Goal: Task Accomplishment & Management: Manage account settings

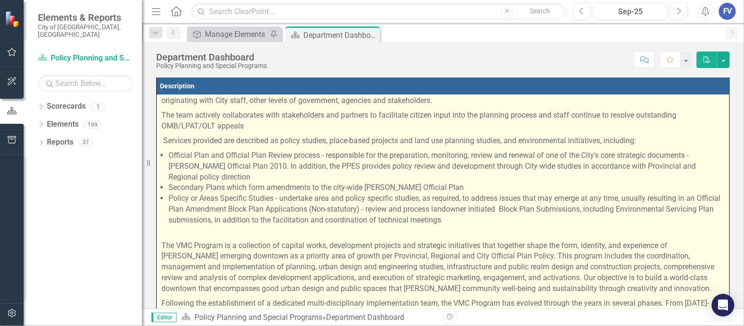
scroll to position [168, 0]
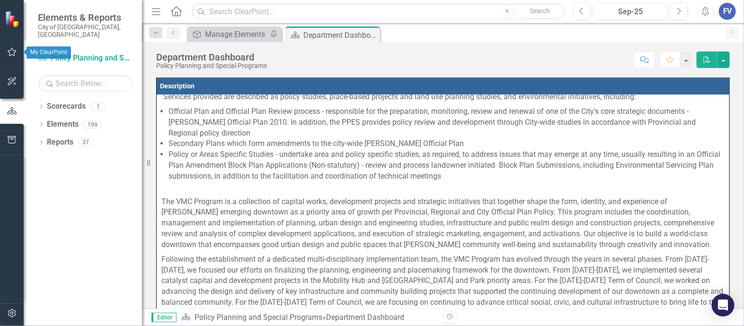
click at [15, 53] on icon "button" at bounding box center [12, 52] width 10 height 8
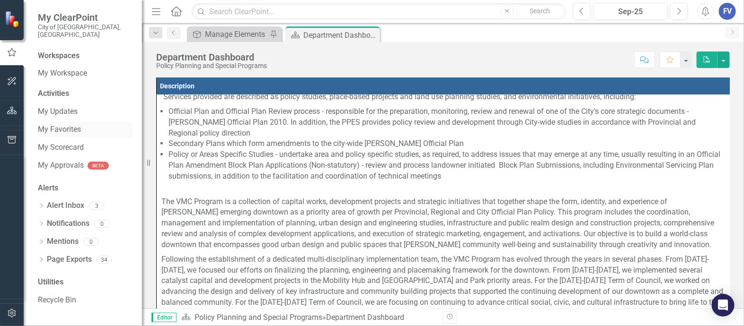
scroll to position [147, 0]
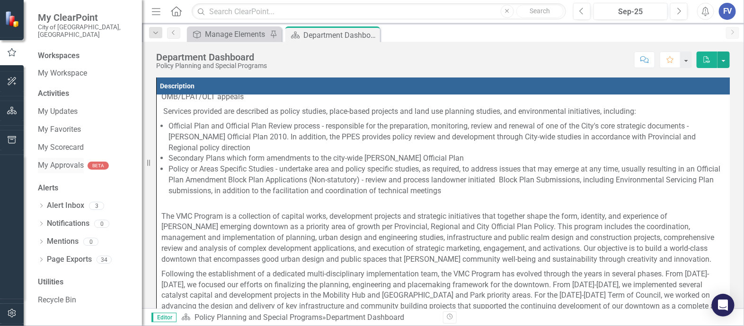
click at [78, 160] on link "My Approvals" at bounding box center [61, 165] width 46 height 11
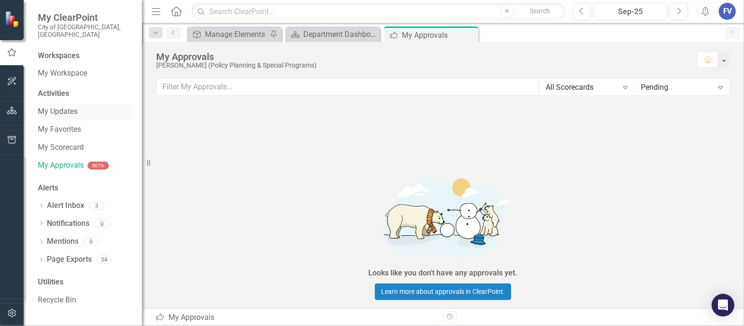
click at [61, 106] on link "My Updates" at bounding box center [85, 111] width 95 height 11
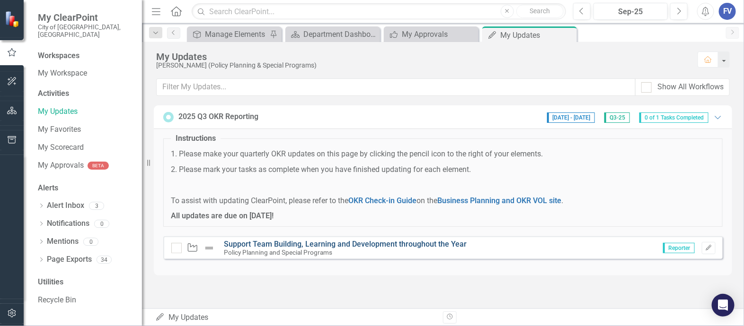
click at [280, 247] on link "Support Team Building, Learning and Development throughout the Year" at bounding box center [345, 244] width 243 height 9
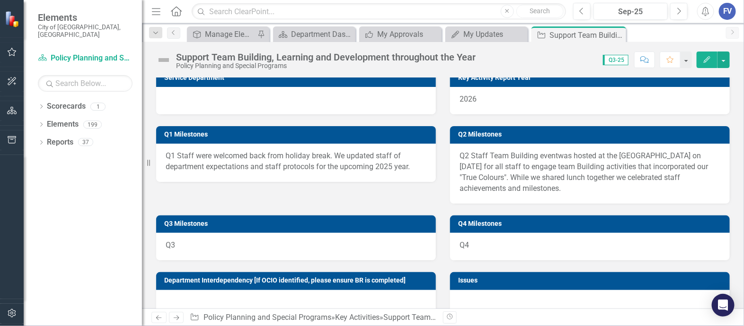
scroll to position [296, 0]
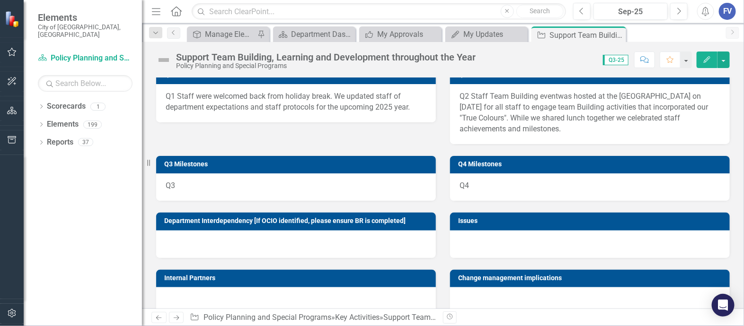
click at [303, 190] on p "Q3" at bounding box center [296, 186] width 261 height 11
click at [301, 184] on p "Q3" at bounding box center [296, 186] width 261 height 11
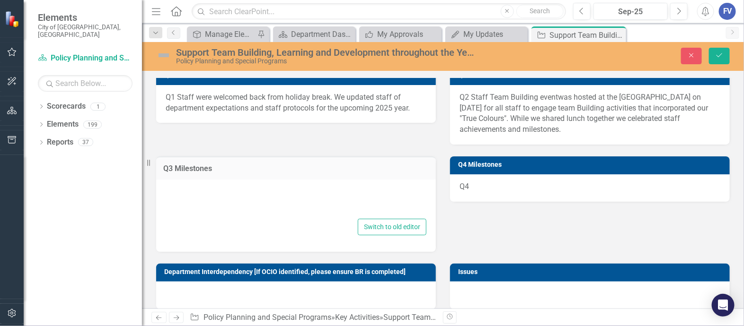
type textarea "<p>Q3&nbsp;</p>"
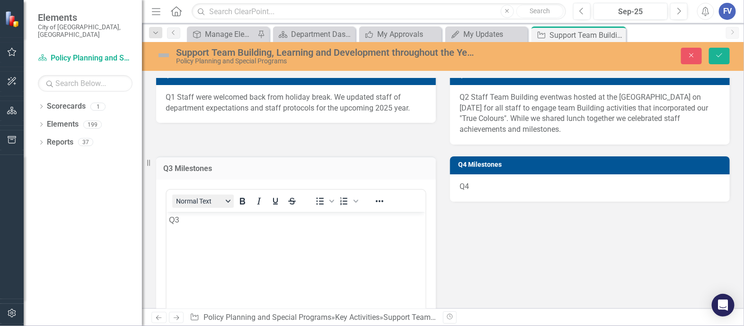
scroll to position [0, 0]
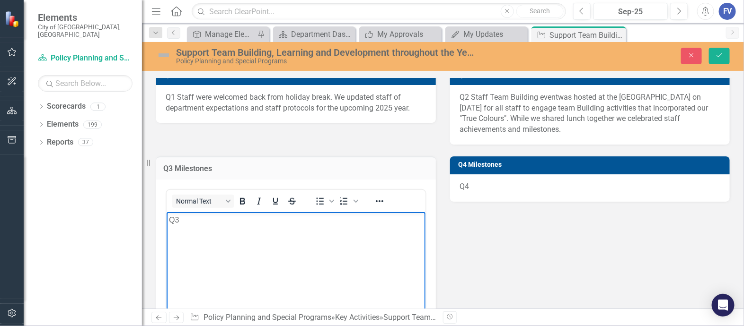
click at [220, 233] on body "Q3" at bounding box center [295, 283] width 259 height 142
click at [200, 221] on p "Q3 Staff came together for our [GEOGRAPHIC_DATA]" at bounding box center [295, 219] width 254 height 11
click at [311, 220] on p "Q3 Staff car pooled and came together for our [GEOGRAPHIC_DATA]" at bounding box center [295, 219] width 254 height 11
drag, startPoint x: 311, startPoint y: 220, endPoint x: 352, endPoint y: 217, distance: 41.3
click at [352, 217] on p "Q3 Staff car pooled and came together for our [GEOGRAPHIC_DATA]" at bounding box center [295, 219] width 254 height 11
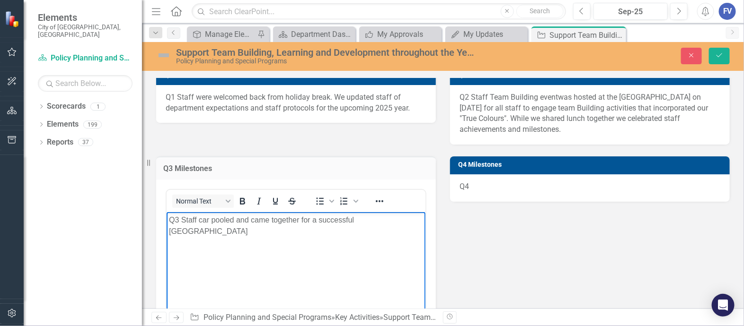
click at [401, 219] on p "Q3 Staff car pooled and came together for a successful [GEOGRAPHIC_DATA]" at bounding box center [295, 225] width 254 height 23
click at [400, 219] on p "Q3 Staff carpooled and came together for a successful Town Hall" at bounding box center [295, 219] width 254 height 11
click at [724, 54] on button "Save" at bounding box center [719, 56] width 21 height 17
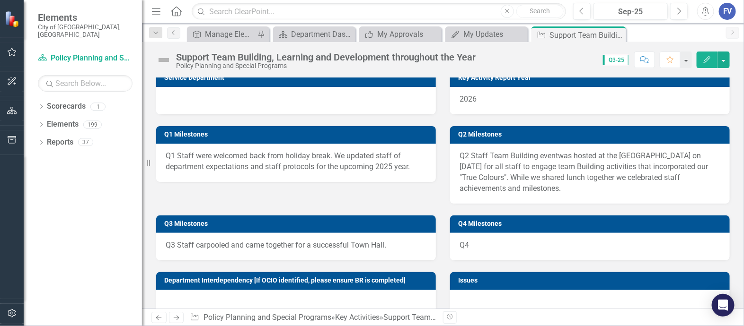
scroll to position [296, 0]
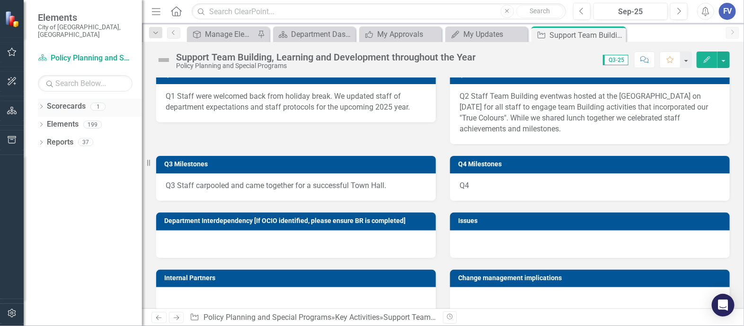
click at [70, 101] on link "Scorecards" at bounding box center [66, 106] width 39 height 11
click at [13, 55] on icon "button" at bounding box center [12, 52] width 10 height 8
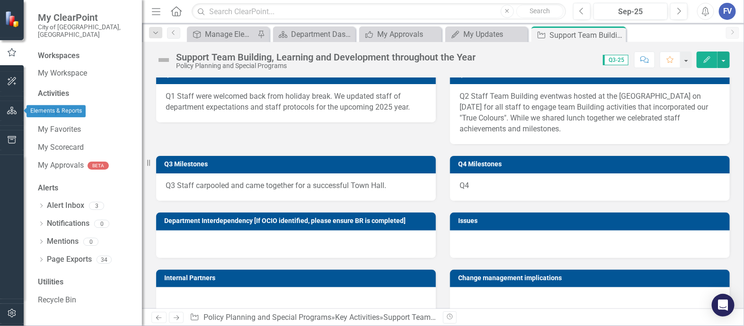
click at [14, 113] on icon "button" at bounding box center [12, 111] width 10 height 8
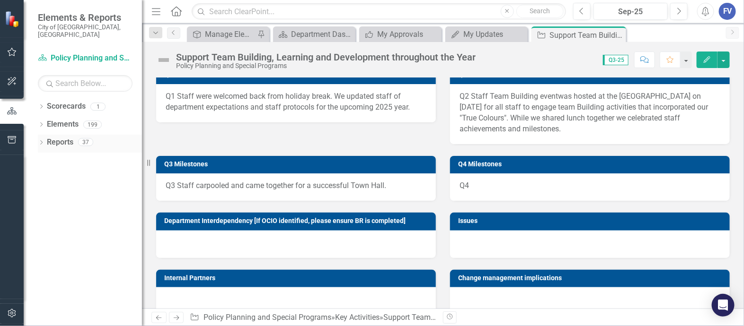
click at [41, 140] on icon at bounding box center [41, 142] width 2 height 4
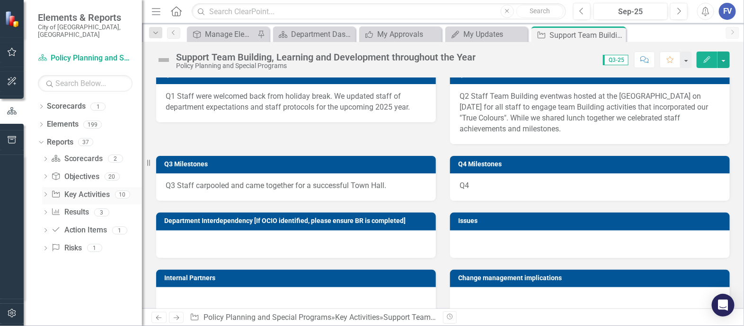
click at [99, 190] on link "Key Activity Key Activities" at bounding box center [80, 195] width 59 height 11
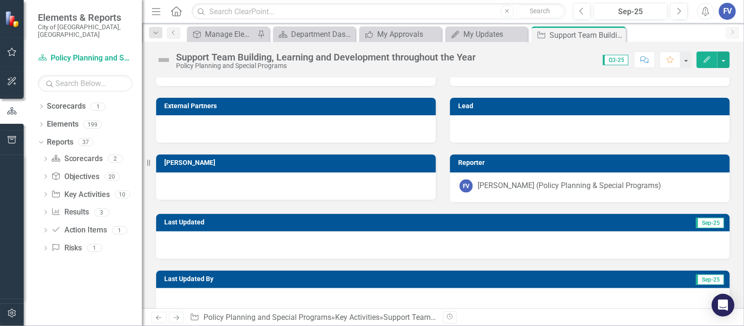
scroll to position [532, 0]
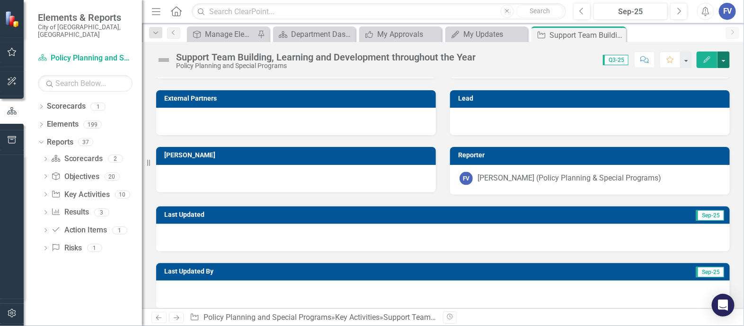
click at [726, 60] on button "button" at bounding box center [723, 60] width 12 height 17
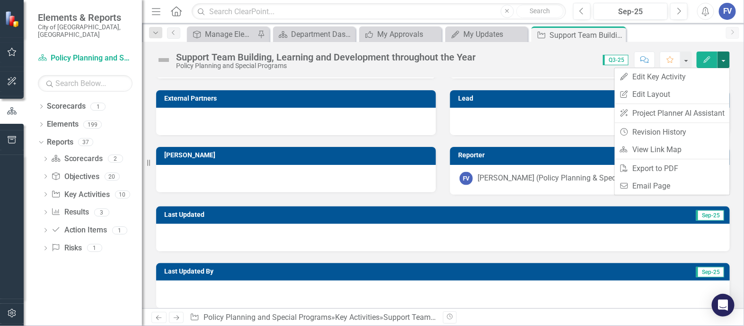
click at [727, 60] on button "button" at bounding box center [723, 60] width 12 height 17
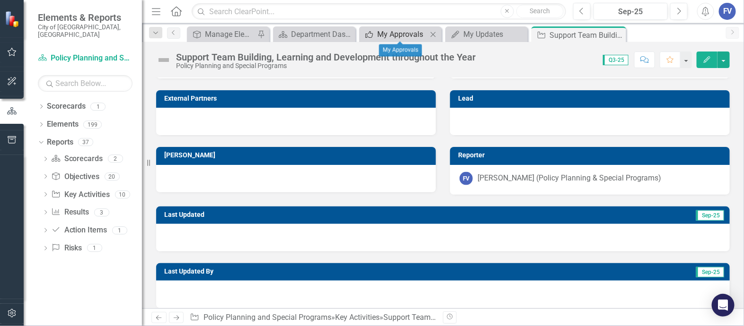
click at [417, 37] on div "My Approvals" at bounding box center [402, 34] width 50 height 12
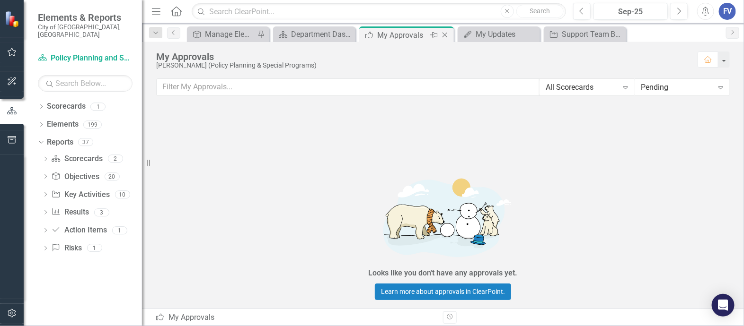
click at [443, 35] on icon "Close" at bounding box center [444, 35] width 9 height 8
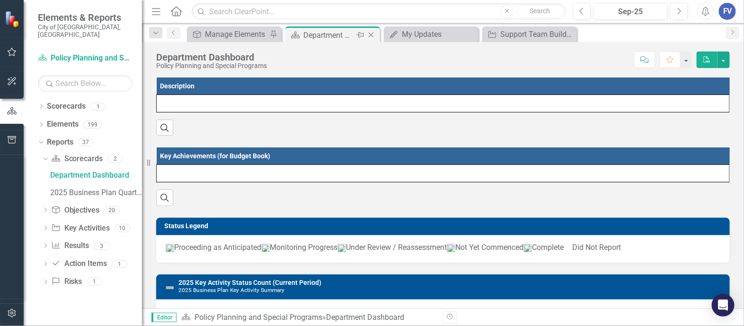
click at [327, 32] on div "Department Dashboard" at bounding box center [328, 35] width 51 height 12
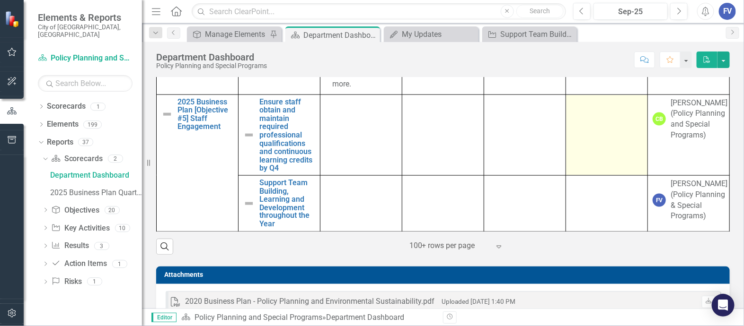
scroll to position [12841, 0]
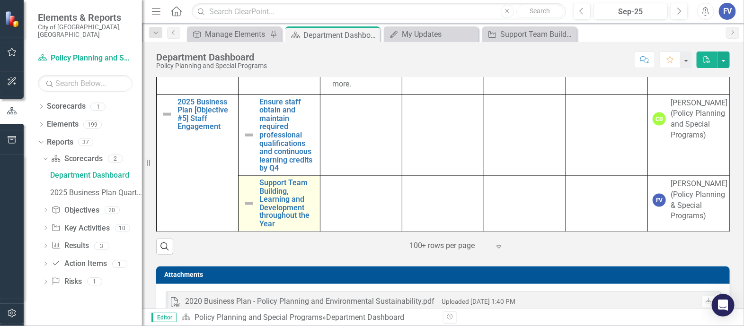
click at [249, 206] on img at bounding box center [248, 203] width 11 height 11
click at [250, 206] on img at bounding box center [248, 203] width 11 height 11
click at [247, 208] on img at bounding box center [248, 203] width 11 height 11
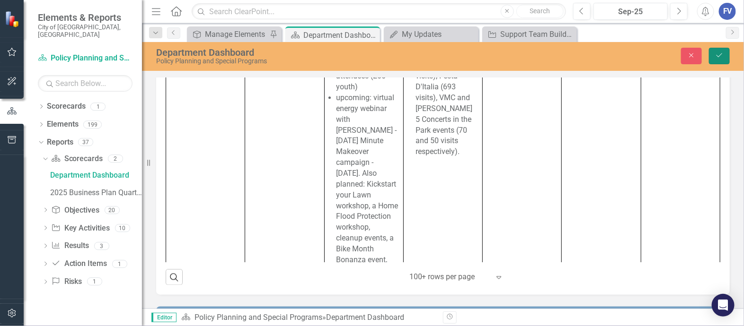
click at [723, 56] on icon "Save" at bounding box center [719, 55] width 9 height 7
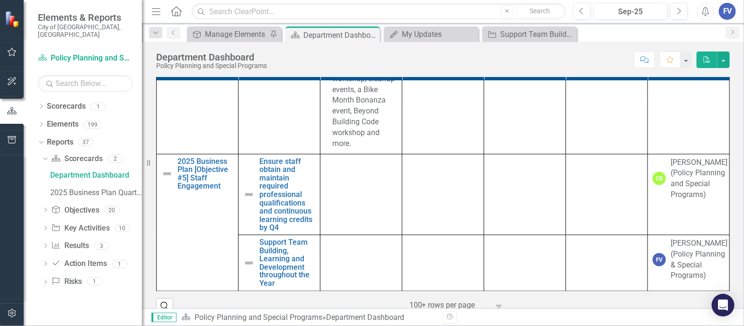
scroll to position [12843, 0]
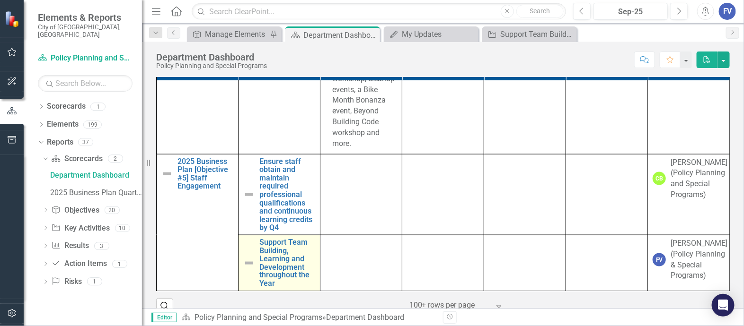
click at [246, 266] on img at bounding box center [248, 263] width 11 height 11
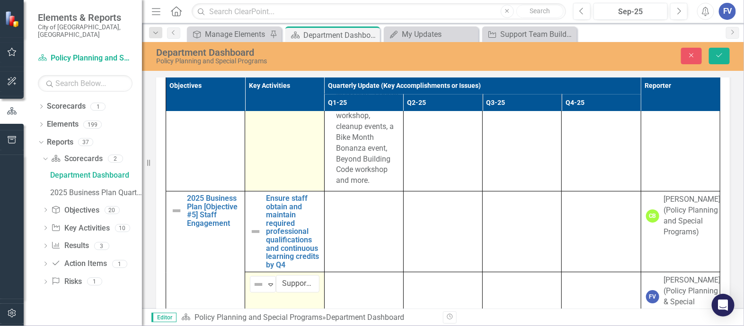
scroll to position [13316, 0]
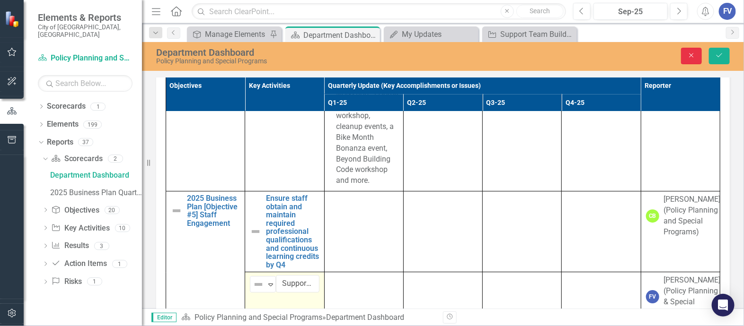
click at [686, 53] on button "Close" at bounding box center [691, 56] width 21 height 17
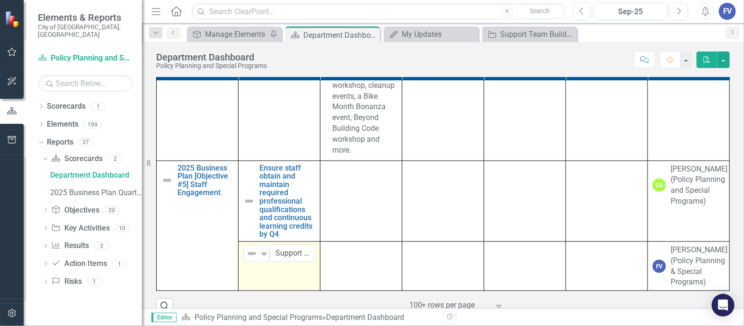
scroll to position [12843, 0]
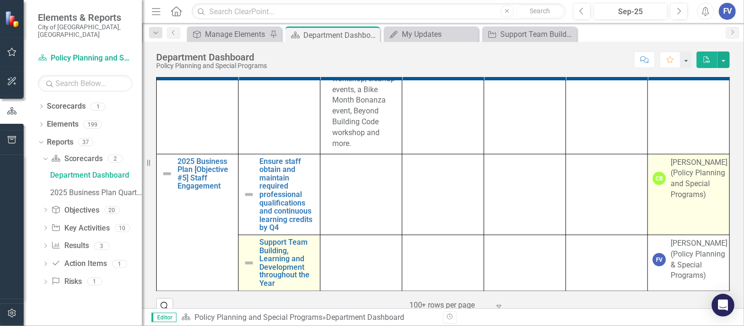
click at [652, 185] on div "CB" at bounding box center [658, 178] width 13 height 13
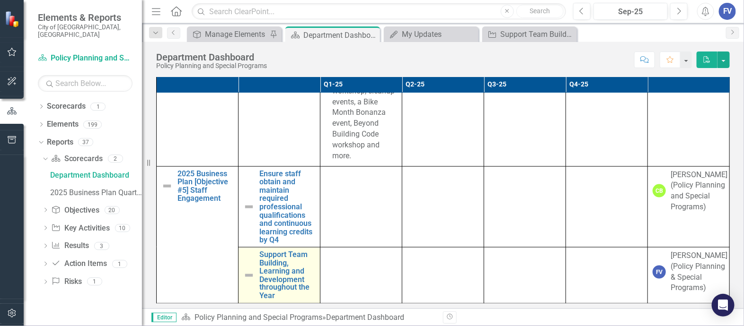
scroll to position [614, 0]
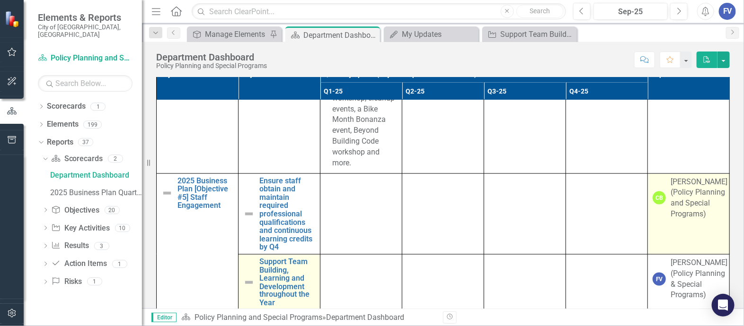
click at [652, 204] on div "CB" at bounding box center [658, 198] width 13 height 13
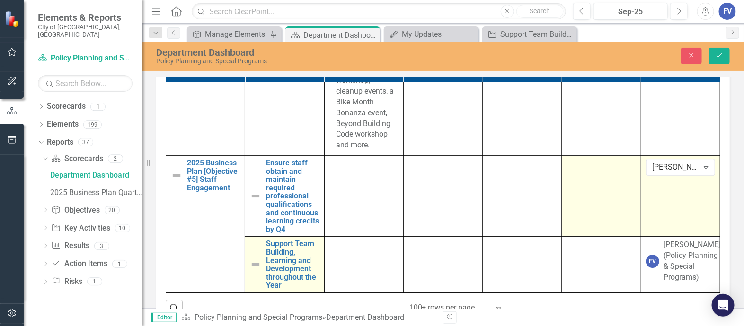
scroll to position [673, 0]
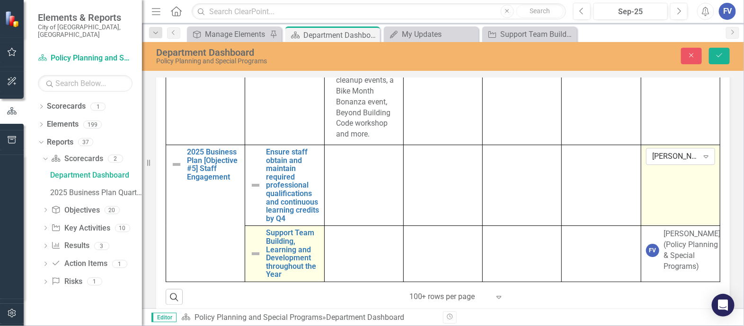
click at [703, 156] on icon at bounding box center [705, 157] width 5 height 3
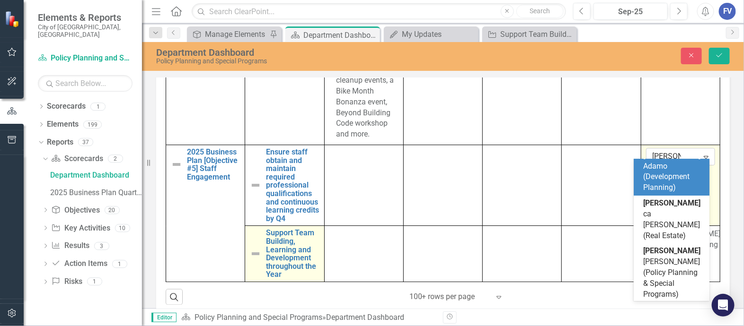
scroll to position [0, 0]
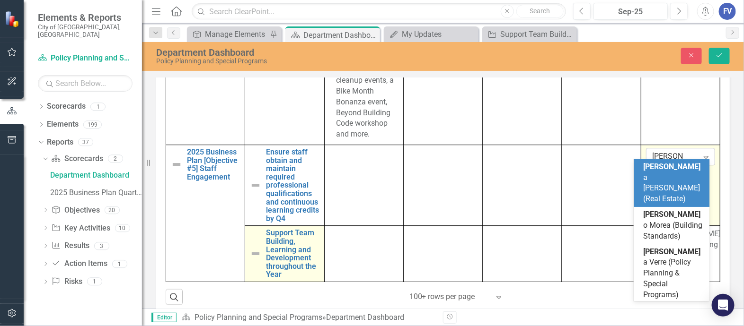
type input "[PERSON_NAME]"
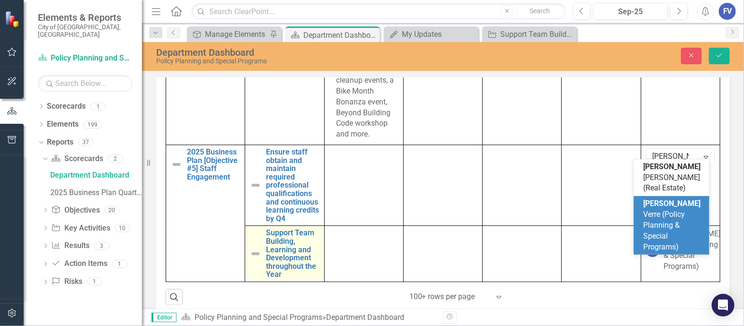
click at [678, 217] on span "[PERSON_NAME] (Policy Planning & Special Programs)" at bounding box center [671, 225] width 57 height 52
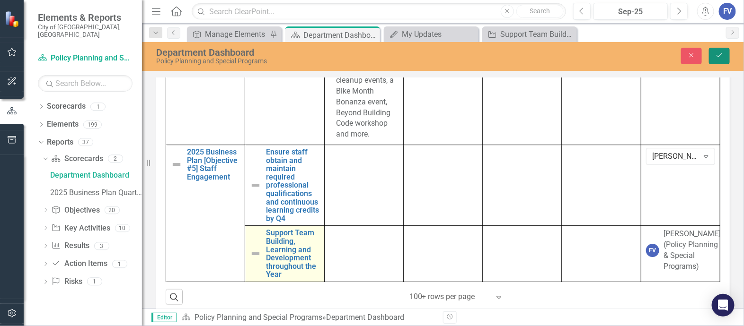
click at [726, 56] on button "Save" at bounding box center [719, 56] width 21 height 17
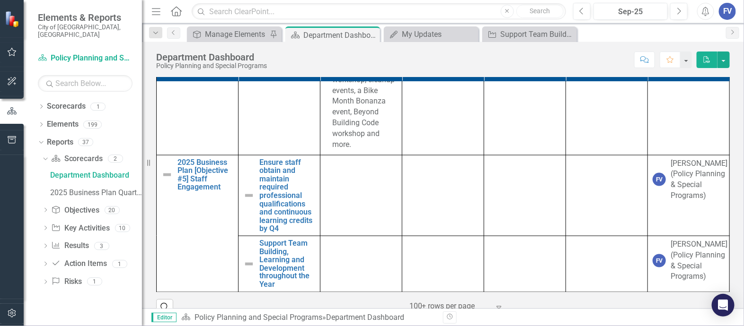
scroll to position [12843, 0]
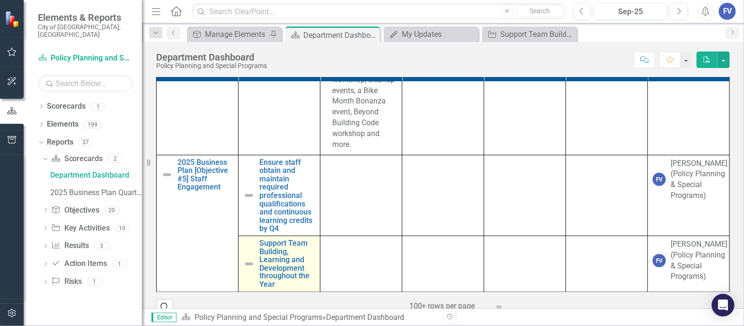
click at [244, 265] on img at bounding box center [248, 264] width 11 height 11
click at [245, 265] on img at bounding box center [248, 264] width 11 height 11
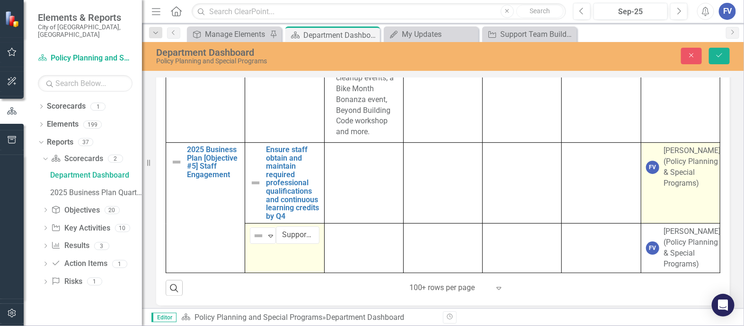
scroll to position [792, 0]
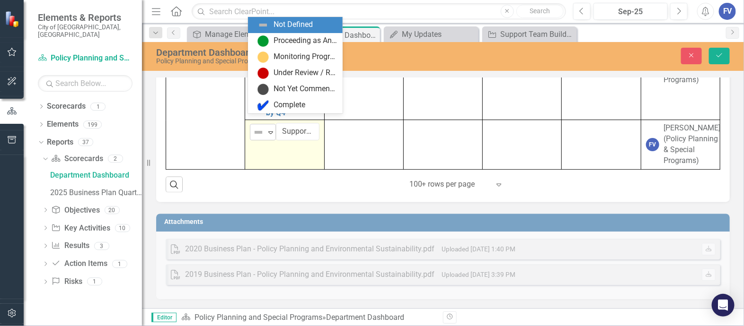
click at [266, 129] on icon "Expand" at bounding box center [270, 133] width 9 height 8
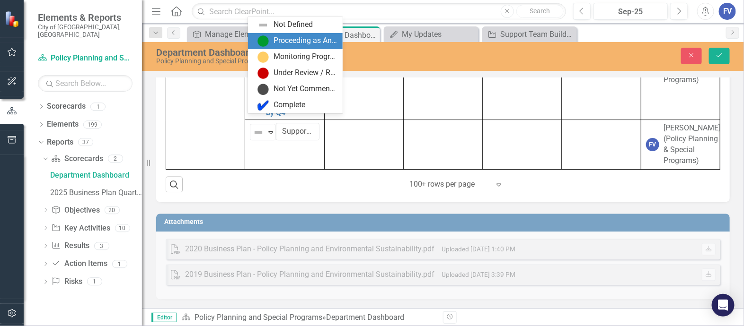
click at [300, 45] on div "Proceeding as Anticipated" at bounding box center [304, 40] width 63 height 11
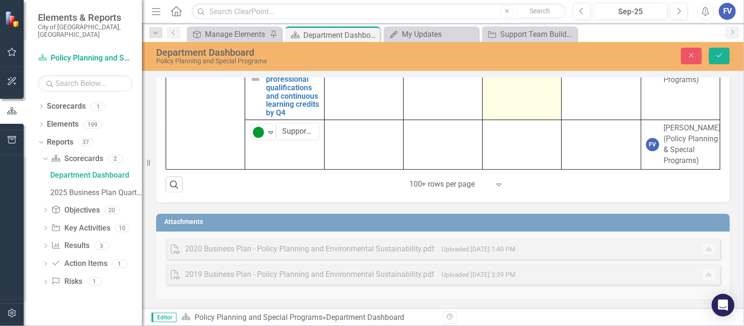
scroll to position [13374, 0]
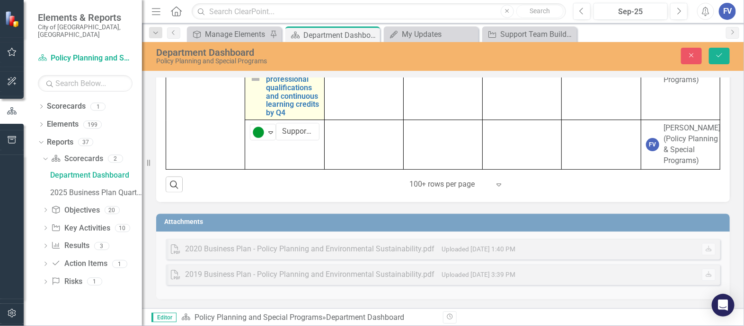
click at [252, 86] on img at bounding box center [255, 79] width 11 height 11
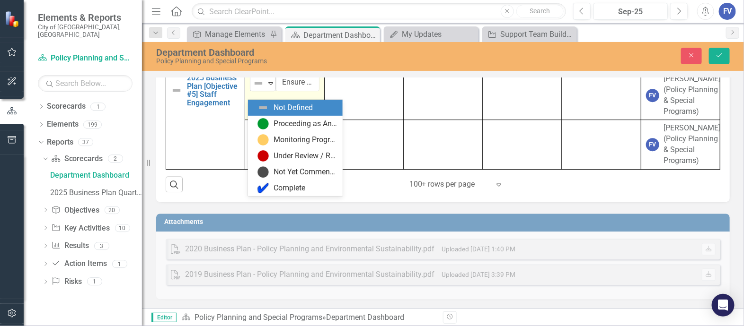
click at [269, 88] on icon "Expand" at bounding box center [270, 84] width 9 height 8
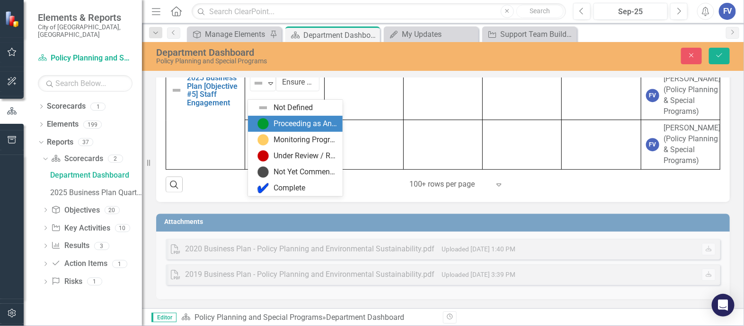
click at [273, 119] on div "Proceeding as Anticipated" at bounding box center [304, 124] width 63 height 11
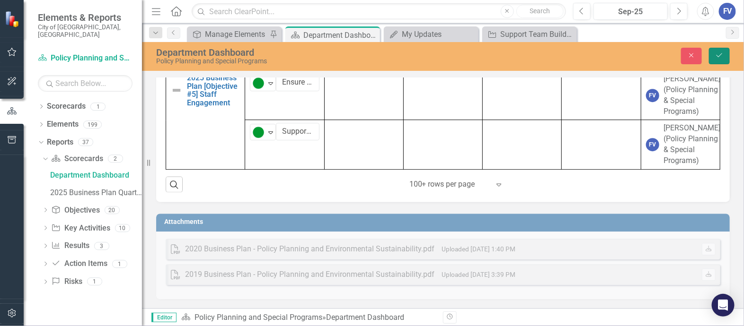
click at [717, 55] on icon "Save" at bounding box center [719, 55] width 9 height 7
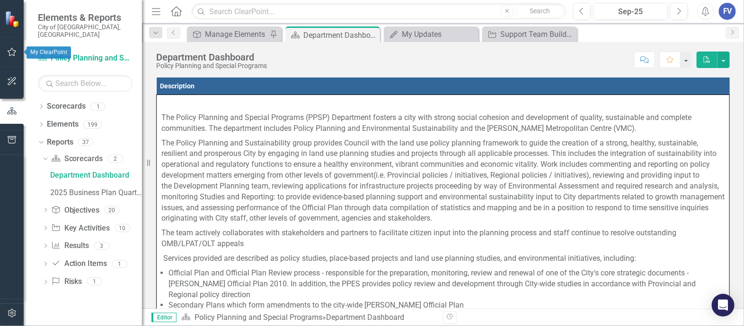
click at [12, 53] on icon "button" at bounding box center [12, 52] width 10 height 8
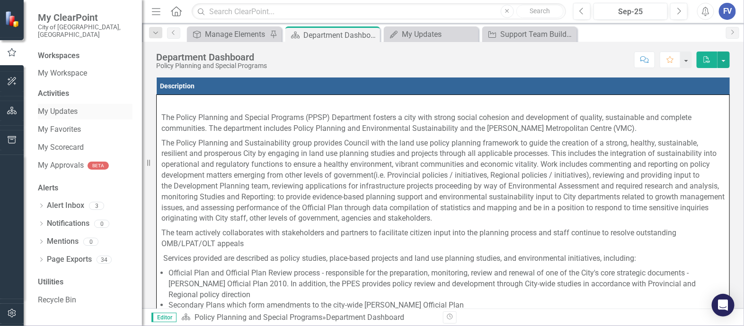
click at [58, 106] on link "My Updates" at bounding box center [85, 111] width 95 height 11
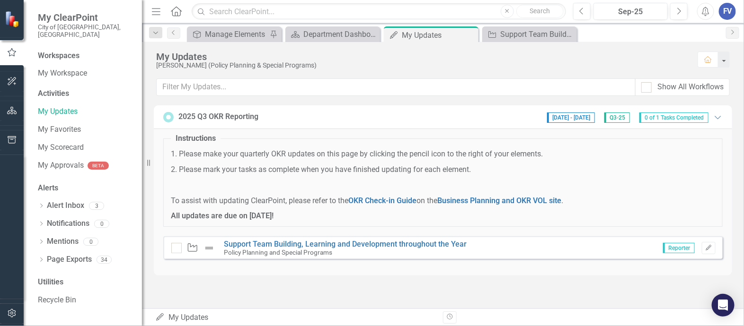
click at [208, 247] on img at bounding box center [208, 248] width 11 height 11
click at [174, 248] on input "checkbox" at bounding box center [174, 246] width 6 height 6
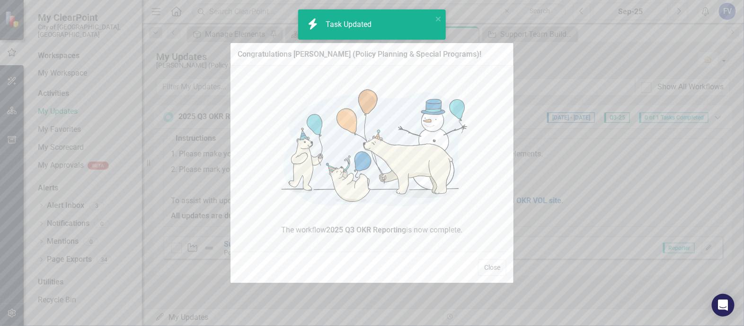
checkbox input "true"
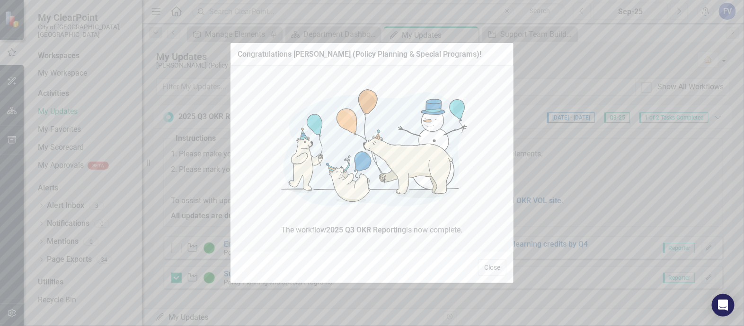
click at [186, 190] on div "Congratulations [PERSON_NAME] (Policy Planning & Special Programs)! The workflo…" at bounding box center [372, 163] width 744 height 326
click at [492, 272] on button "Close" at bounding box center [492, 268] width 28 height 17
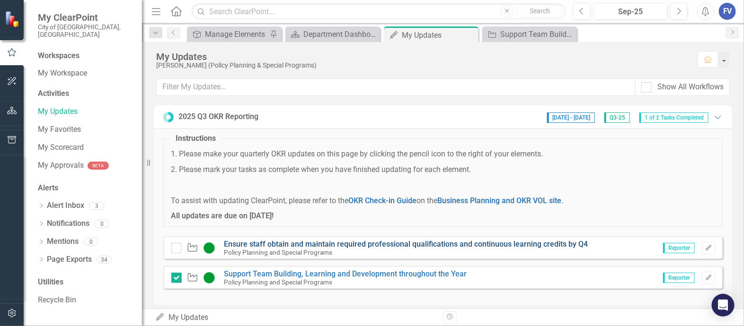
click at [265, 242] on link "Ensure staff obtain and maintain required professional qualifications and conti…" at bounding box center [406, 244] width 364 height 9
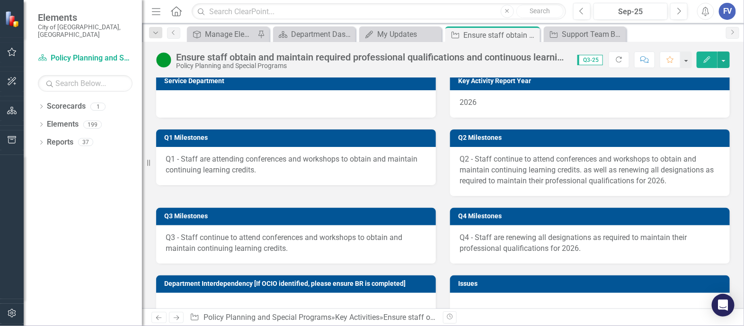
scroll to position [236, 0]
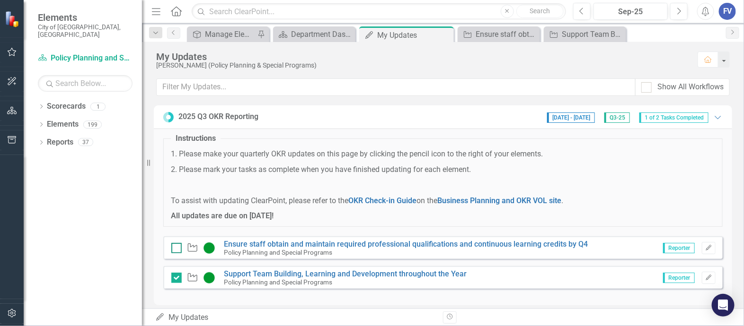
click at [175, 248] on input "checkbox" at bounding box center [174, 246] width 6 height 6
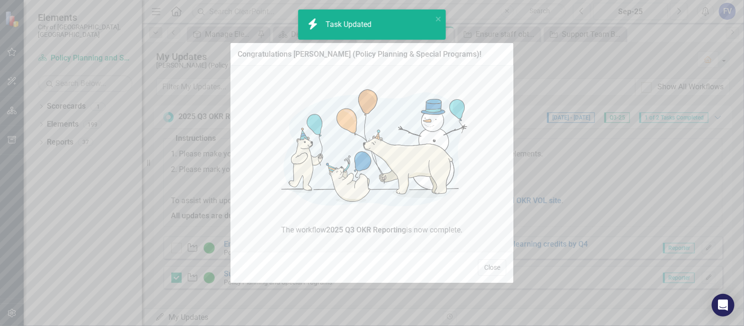
checkbox input "true"
click at [493, 271] on button "Close" at bounding box center [492, 268] width 28 height 17
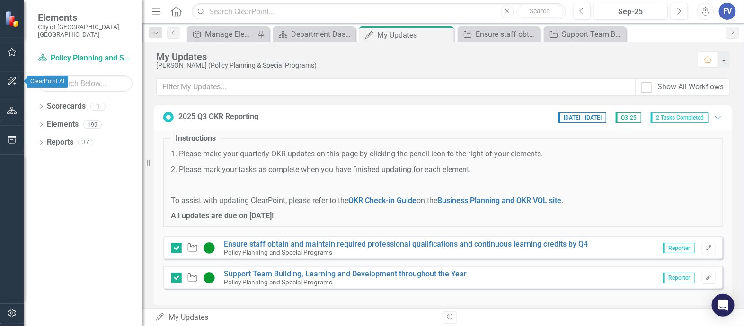
click at [14, 117] on button "button" at bounding box center [11, 111] width 21 height 20
click at [445, 34] on icon "Close" at bounding box center [444, 35] width 9 height 8
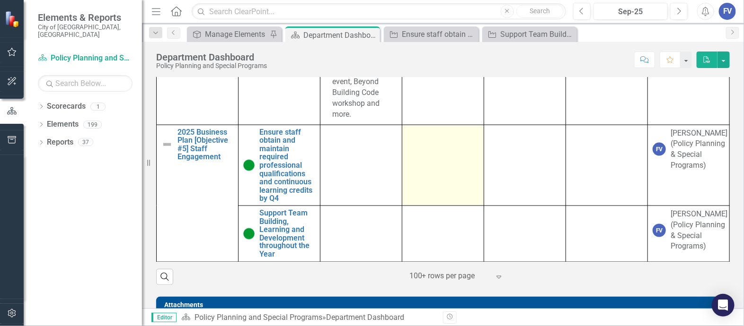
scroll to position [12843, 0]
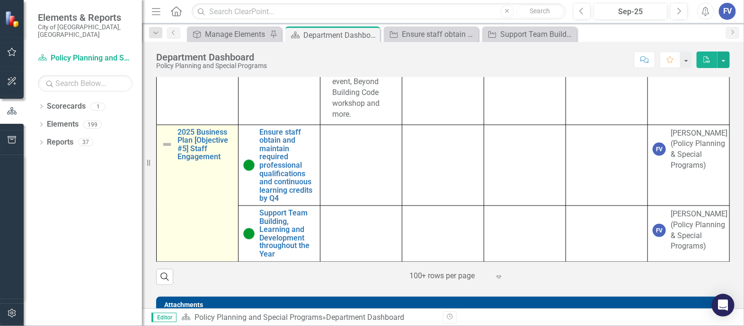
click at [166, 146] on img at bounding box center [166, 144] width 11 height 11
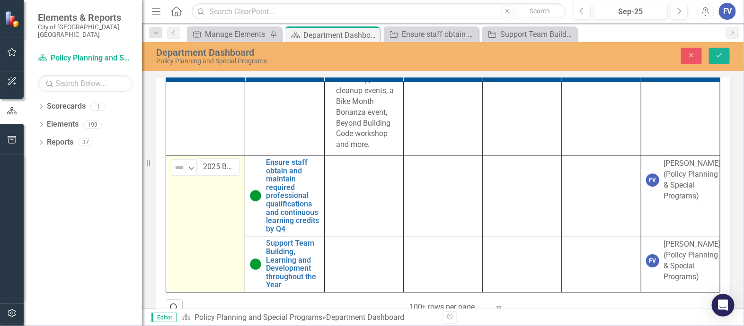
scroll to position [13433, 0]
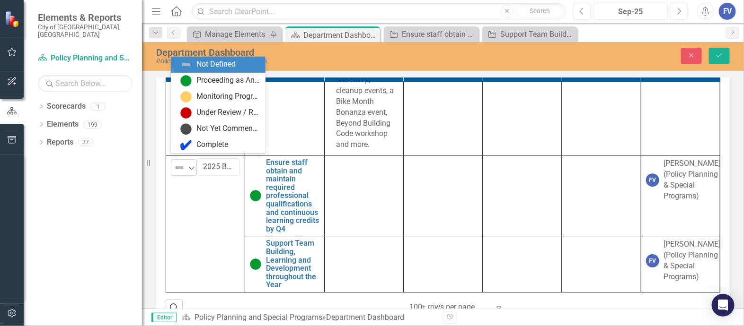
click at [192, 165] on icon "Expand" at bounding box center [191, 169] width 9 height 8
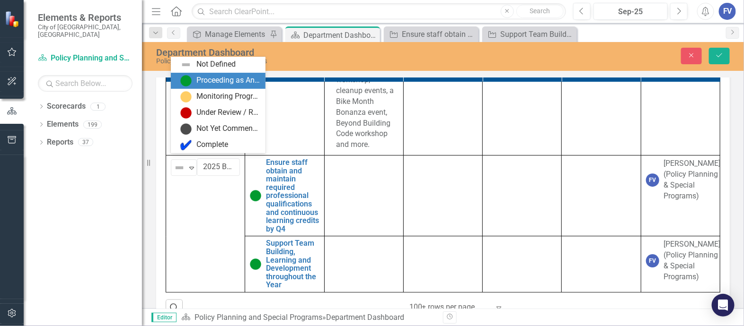
click at [228, 79] on div "Proceeding as Anticipated" at bounding box center [227, 80] width 63 height 11
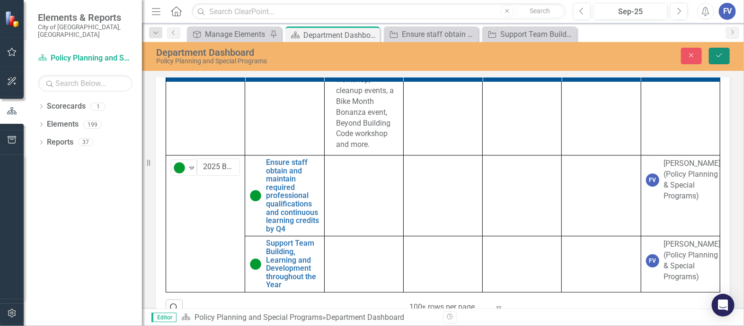
click at [718, 53] on icon "Save" at bounding box center [719, 55] width 9 height 7
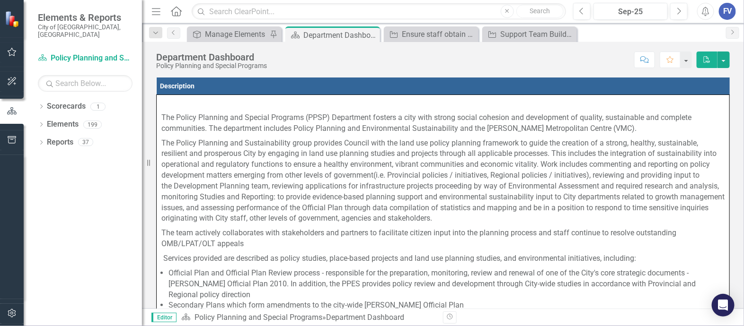
click at [605, 56] on div "Score: N/A Sep-25 Completed Comment Favorite PDF" at bounding box center [501, 60] width 458 height 16
click at [228, 32] on div "Manage Elements" at bounding box center [236, 34] width 62 height 12
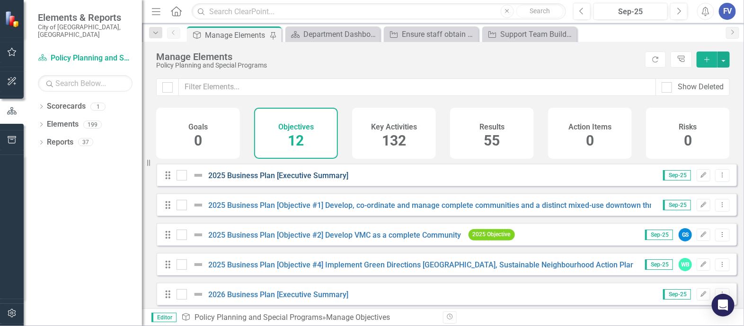
click at [301, 180] on link "2025 Business Plan [Executive Summary]" at bounding box center [279, 175] width 140 height 9
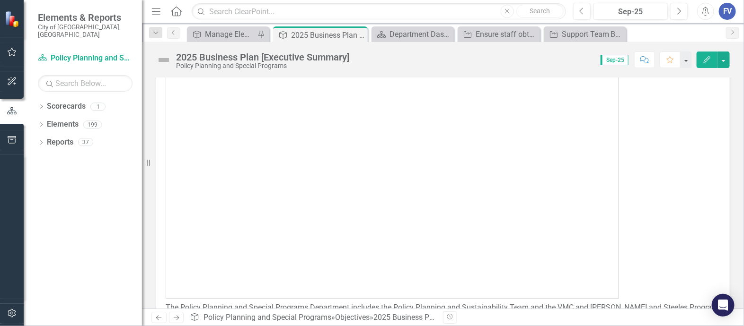
scroll to position [118, 0]
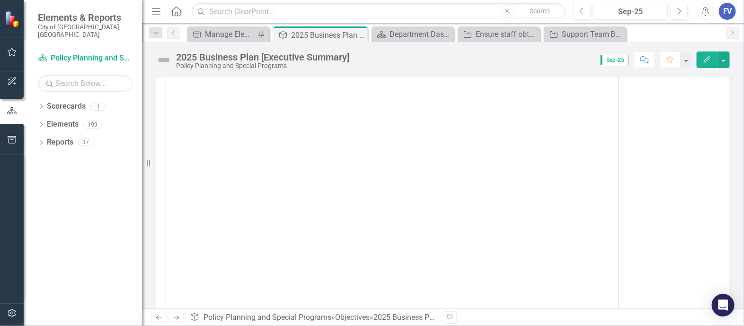
click at [621, 201] on p at bounding box center [443, 160] width 554 height 352
click at [428, 138] on img at bounding box center [392, 159] width 453 height 351
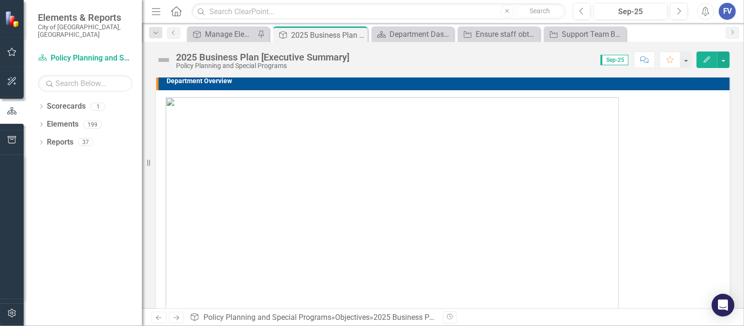
scroll to position [0, 0]
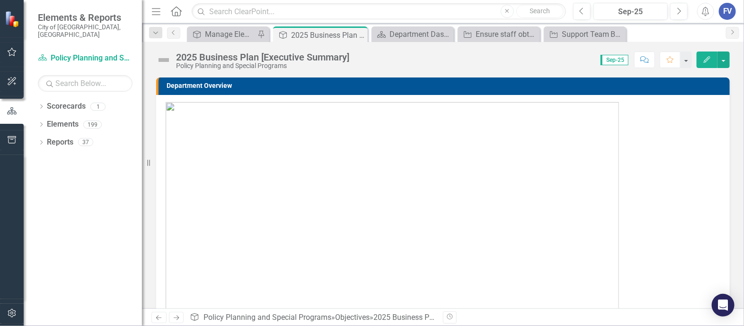
click at [365, 128] on img at bounding box center [392, 277] width 453 height 351
click at [365, 127] on img at bounding box center [392, 277] width 453 height 351
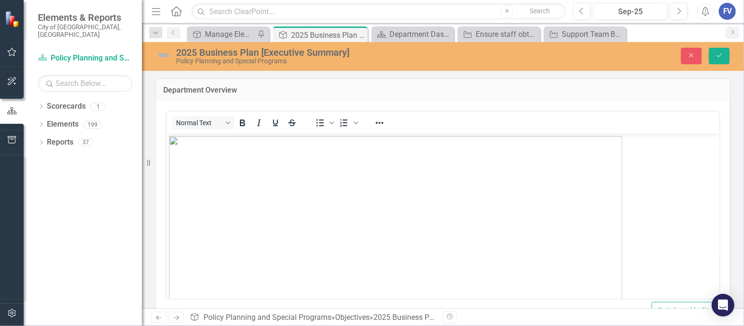
click at [398, 182] on img "Rich Text Area. Press ALT-0 for help." at bounding box center [394, 311] width 453 height 351
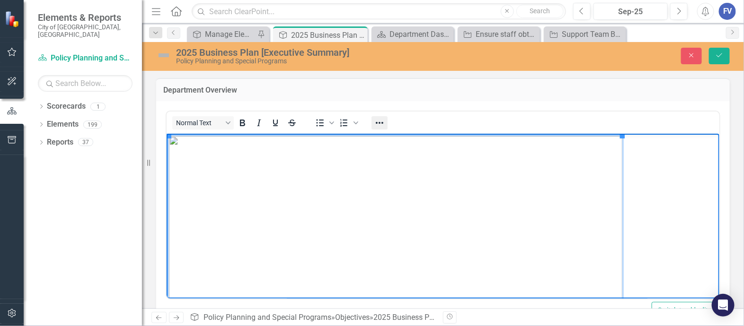
click at [379, 123] on icon "Reveal or hide additional toolbar items" at bounding box center [380, 123] width 8 height 2
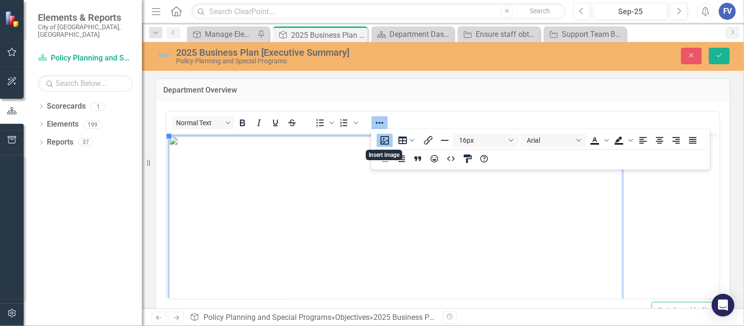
click at [381, 143] on button "Insert image" at bounding box center [385, 140] width 16 height 13
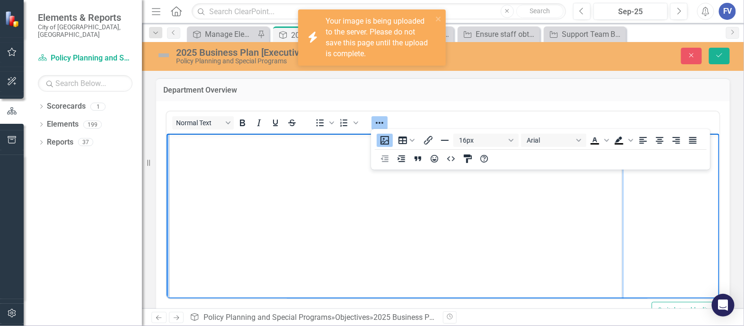
scroll to position [120, 0]
click at [452, 266] on img "Rich Text Area. Press ALT-0 for help." at bounding box center [394, 191] width 453 height 351
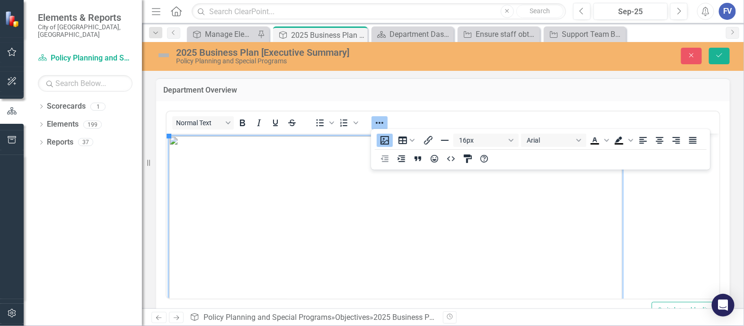
click at [635, 96] on td "Department Overview" at bounding box center [442, 91] width 559 height 12
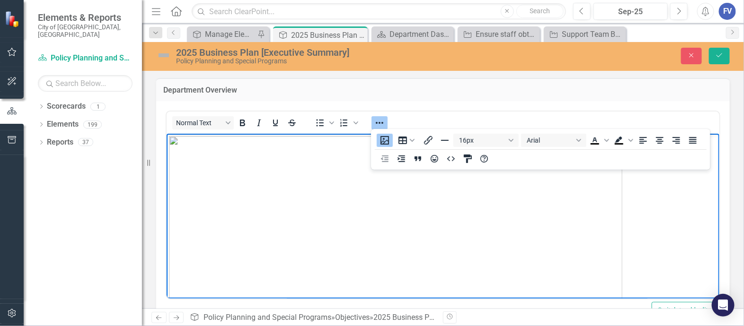
click at [689, 240] on p "Rich Text Area. Press ALT-0 for help." at bounding box center [442, 311] width 548 height 351
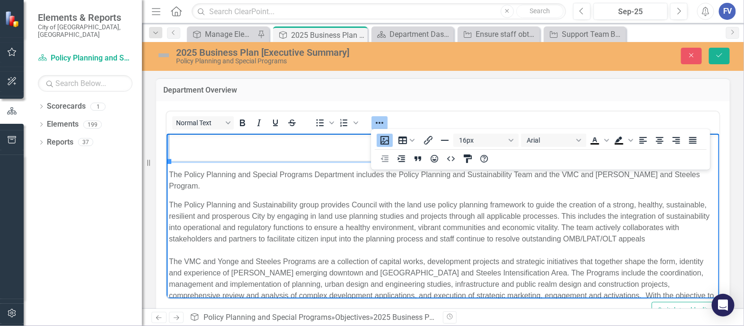
scroll to position [260, 0]
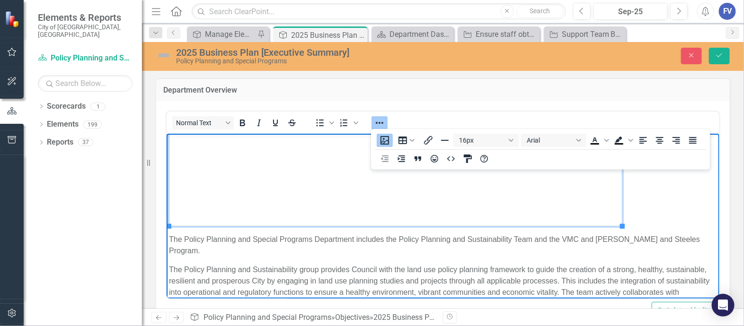
click at [651, 216] on p "Rich Text Area. Press ALT-0 for help." at bounding box center [442, 51] width 548 height 351
click at [722, 52] on icon "Save" at bounding box center [719, 55] width 9 height 7
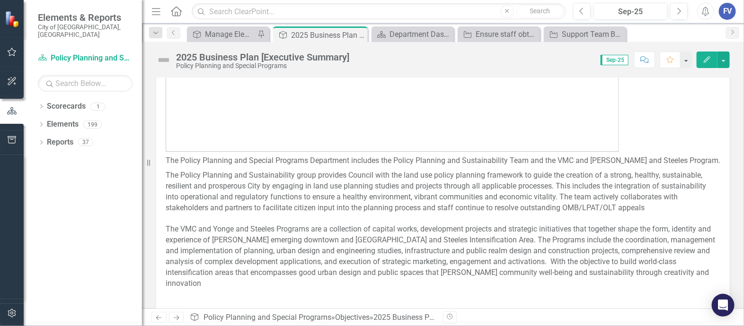
scroll to position [236, 0]
